Goal: Download file/media

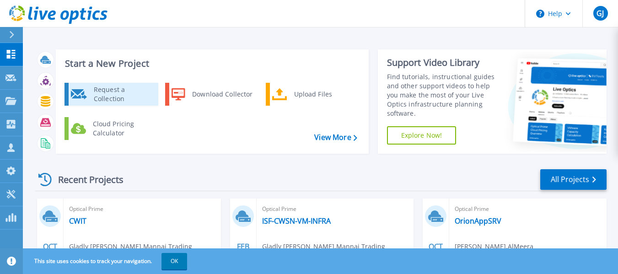
click at [121, 92] on div "Request a Collection" at bounding box center [122, 94] width 67 height 18
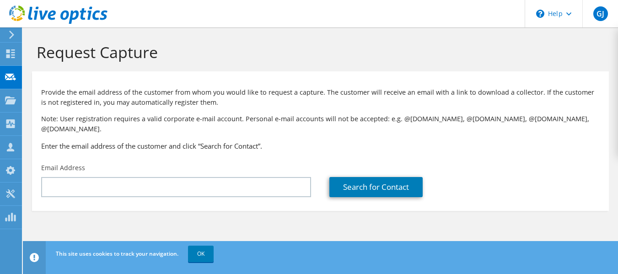
click at [12, 32] on icon at bounding box center [11, 35] width 7 height 8
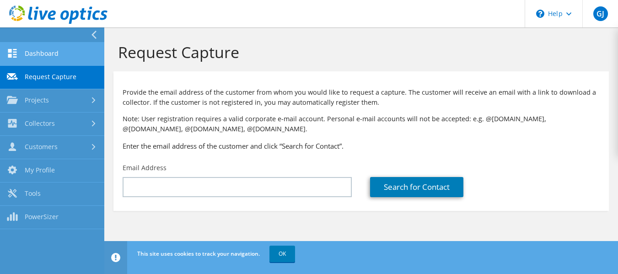
click at [50, 51] on link "Dashboard" at bounding box center [52, 54] width 104 height 23
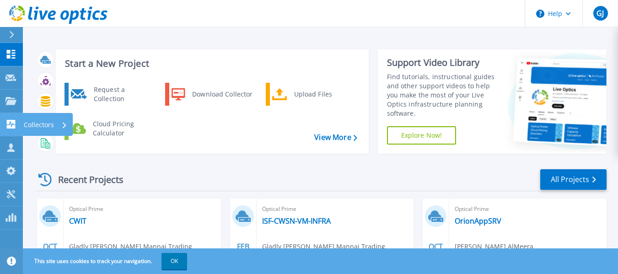
click at [43, 121] on p "Collectors" at bounding box center [39, 125] width 30 height 24
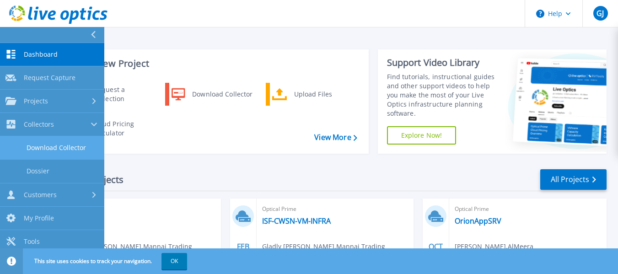
click at [60, 143] on link "Download Collector" at bounding box center [52, 147] width 104 height 23
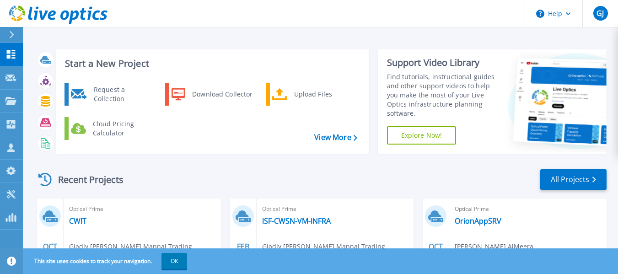
click at [520, 260] on div "This site uses cookies to track your navigation. OK" at bounding box center [309, 262] width 618 height 26
click at [232, 92] on div "Download Collector" at bounding box center [222, 94] width 69 height 18
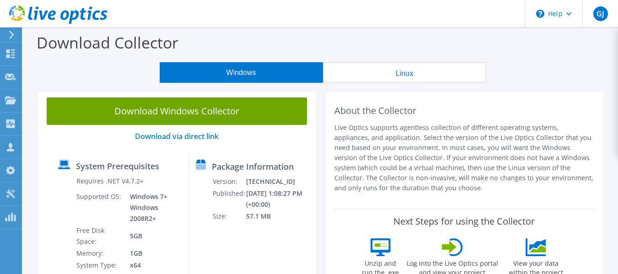
scroll to position [19, 0]
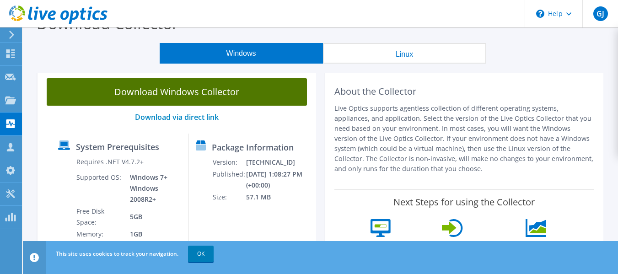
click at [180, 90] on link "Download Windows Collector" at bounding box center [177, 91] width 260 height 27
